Goal: Information Seeking & Learning: Learn about a topic

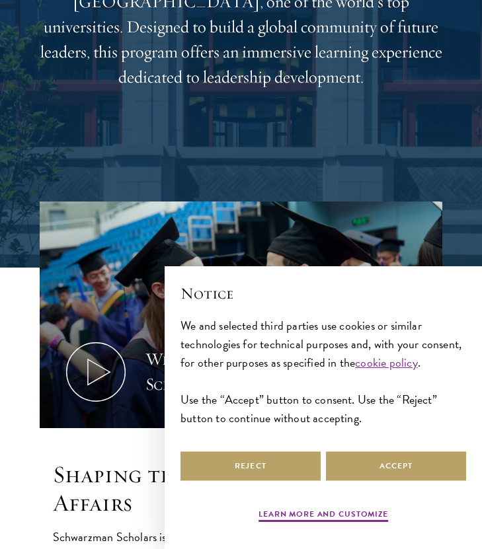
scroll to position [293, 0]
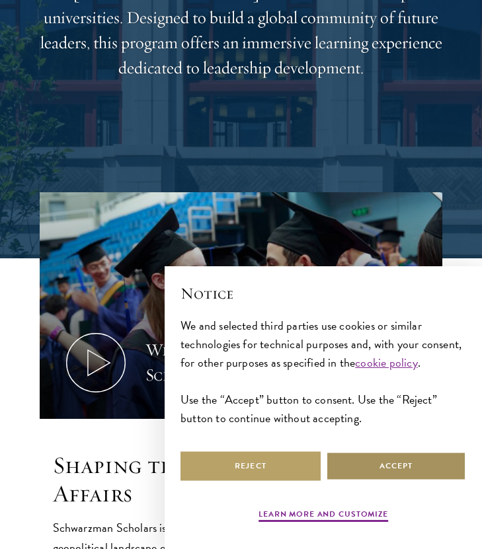
click at [394, 472] on button "Accept" at bounding box center [396, 466] width 140 height 30
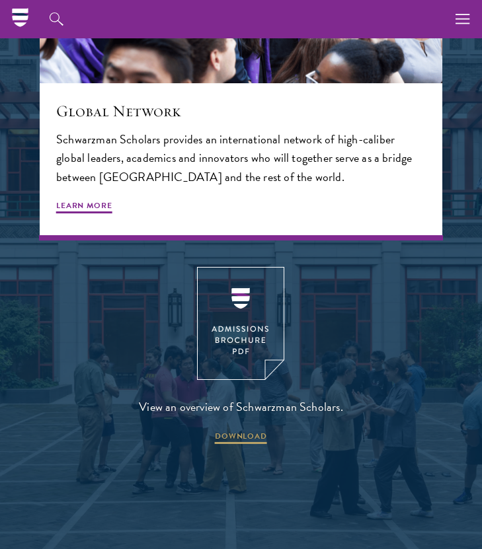
scroll to position [2289, 0]
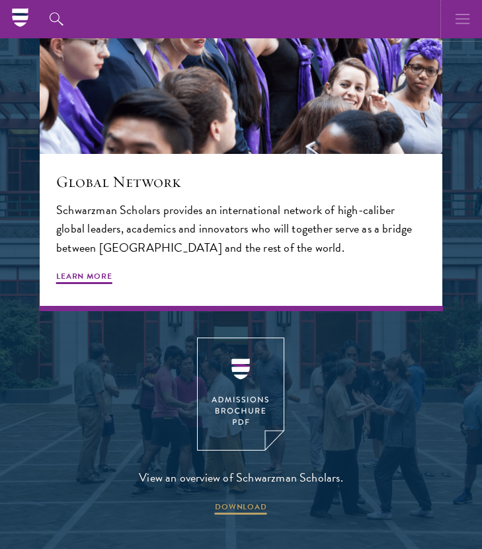
click at [463, 22] on icon "button" at bounding box center [462, 19] width 15 height 38
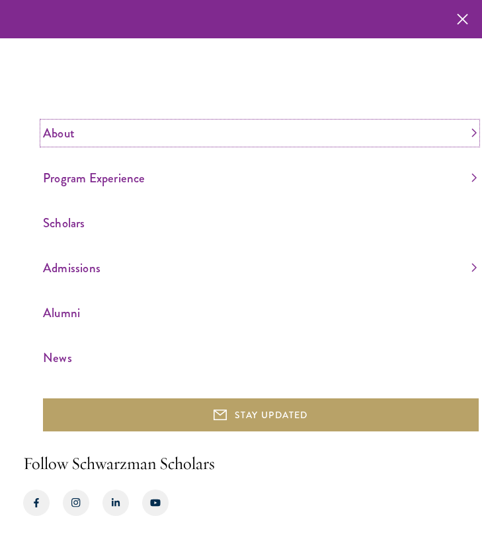
click at [66, 127] on link "About" at bounding box center [259, 133] width 433 height 22
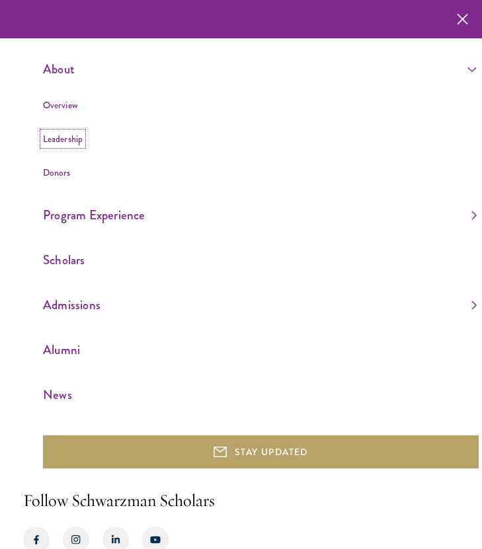
click at [61, 141] on link "Leadership" at bounding box center [63, 138] width 40 height 13
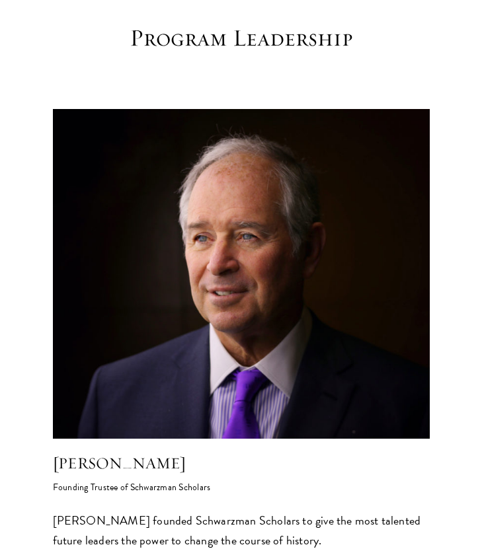
scroll to position [612, 0]
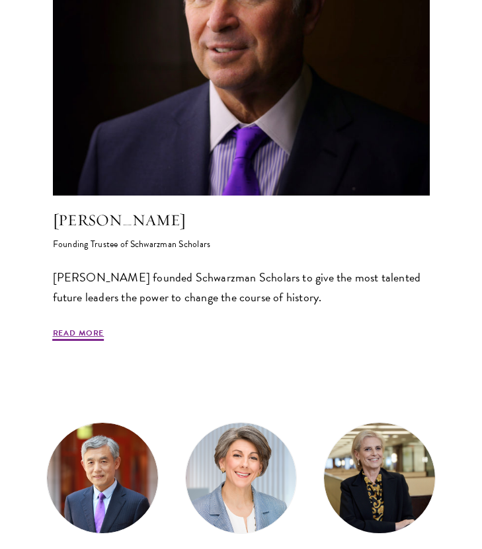
click at [112, 292] on p "[PERSON_NAME] founded Schwarzman Scholars to give the most talented future lead…" at bounding box center [241, 288] width 377 height 40
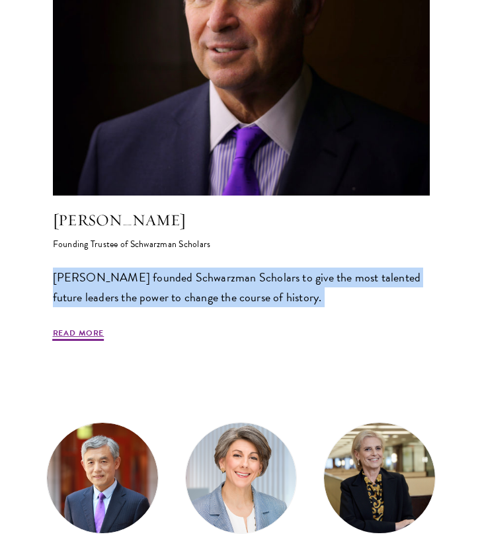
click at [112, 292] on p "[PERSON_NAME] founded Schwarzman Scholars to give the most talented future lead…" at bounding box center [241, 288] width 377 height 40
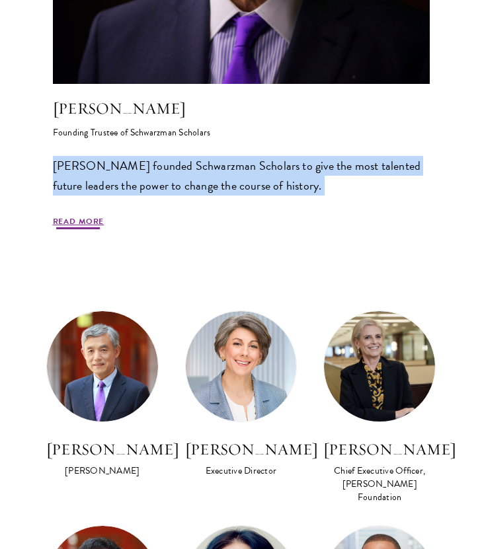
scroll to position [778, 0]
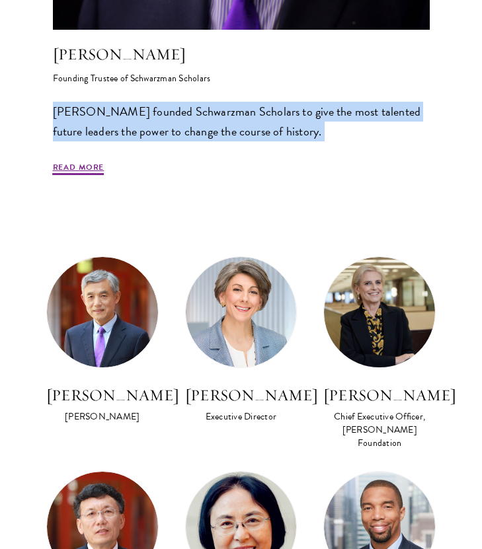
click at [76, 160] on div "[PERSON_NAME] Founding Trustee of Schwarzman Scholars [PERSON_NAME] founded Sch…" at bounding box center [241, 110] width 377 height 134
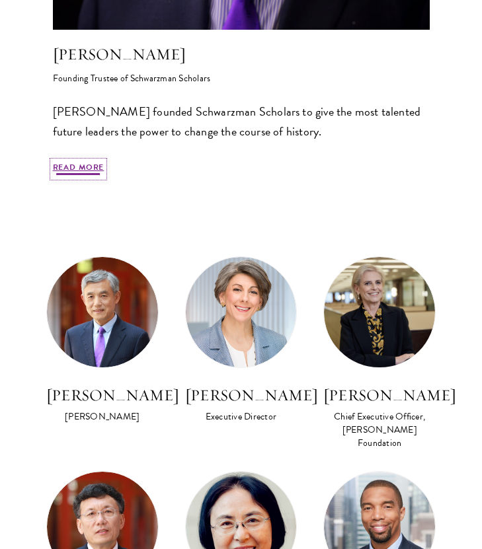
click at [79, 175] on link "Read More" at bounding box center [79, 169] width 52 height 16
